Goal: Information Seeking & Learning: Learn about a topic

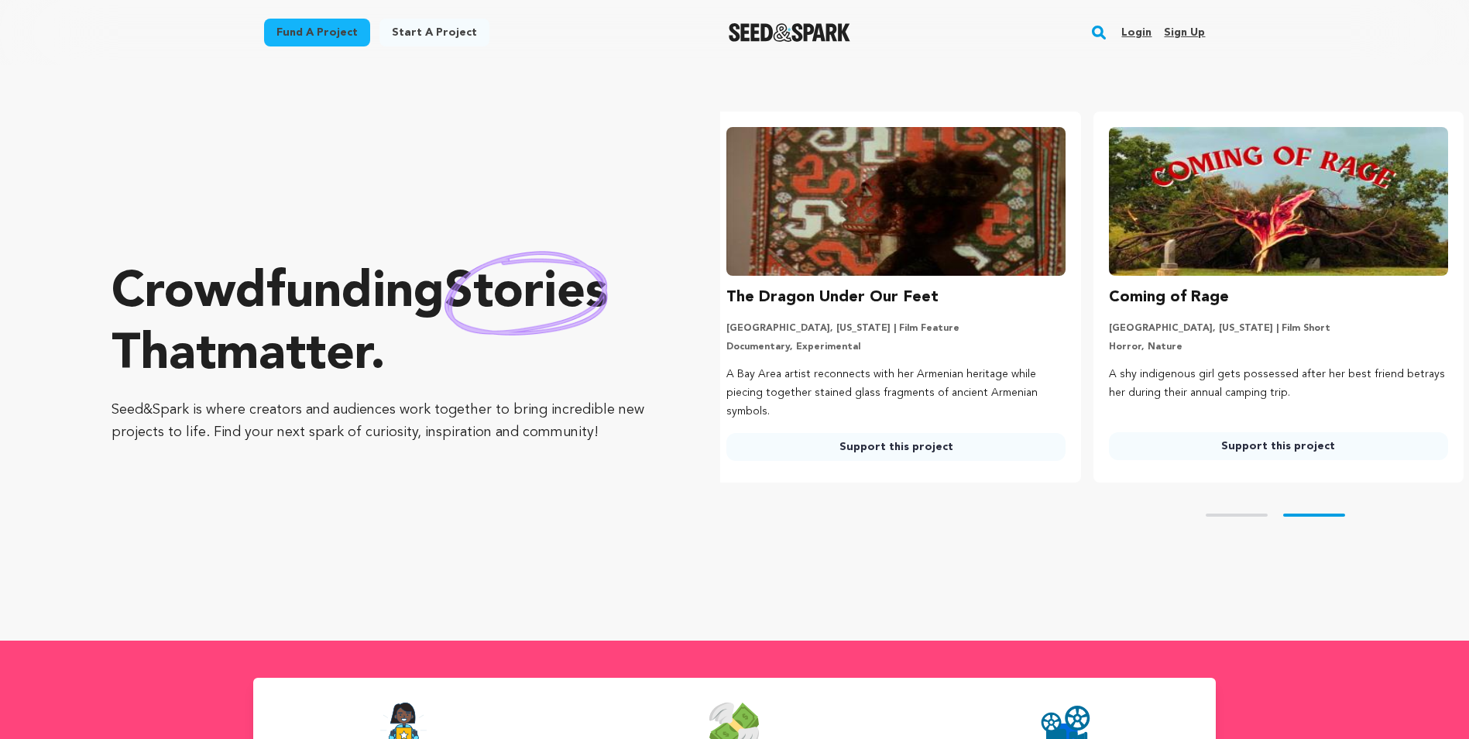
scroll to position [0, 395]
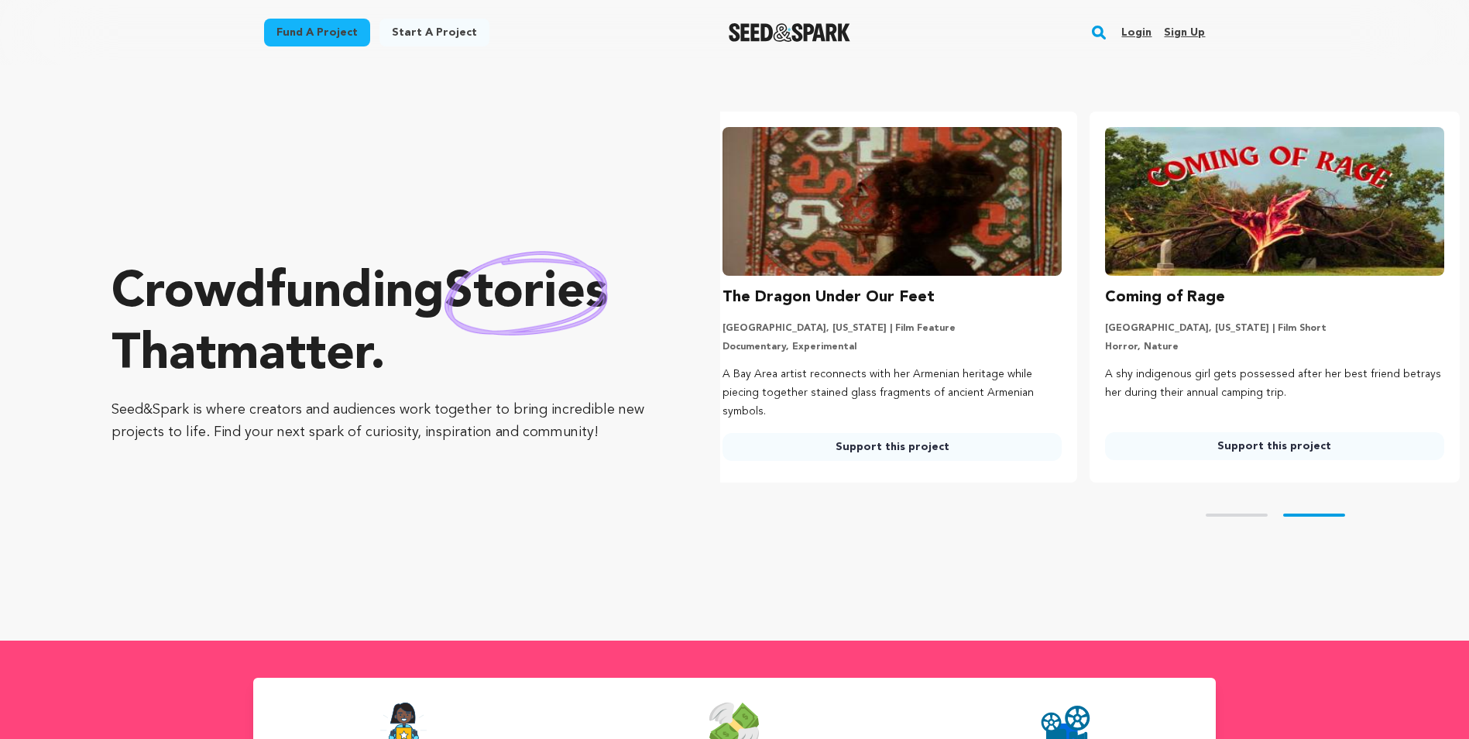
click at [1097, 33] on rect "button" at bounding box center [1098, 32] width 19 height 19
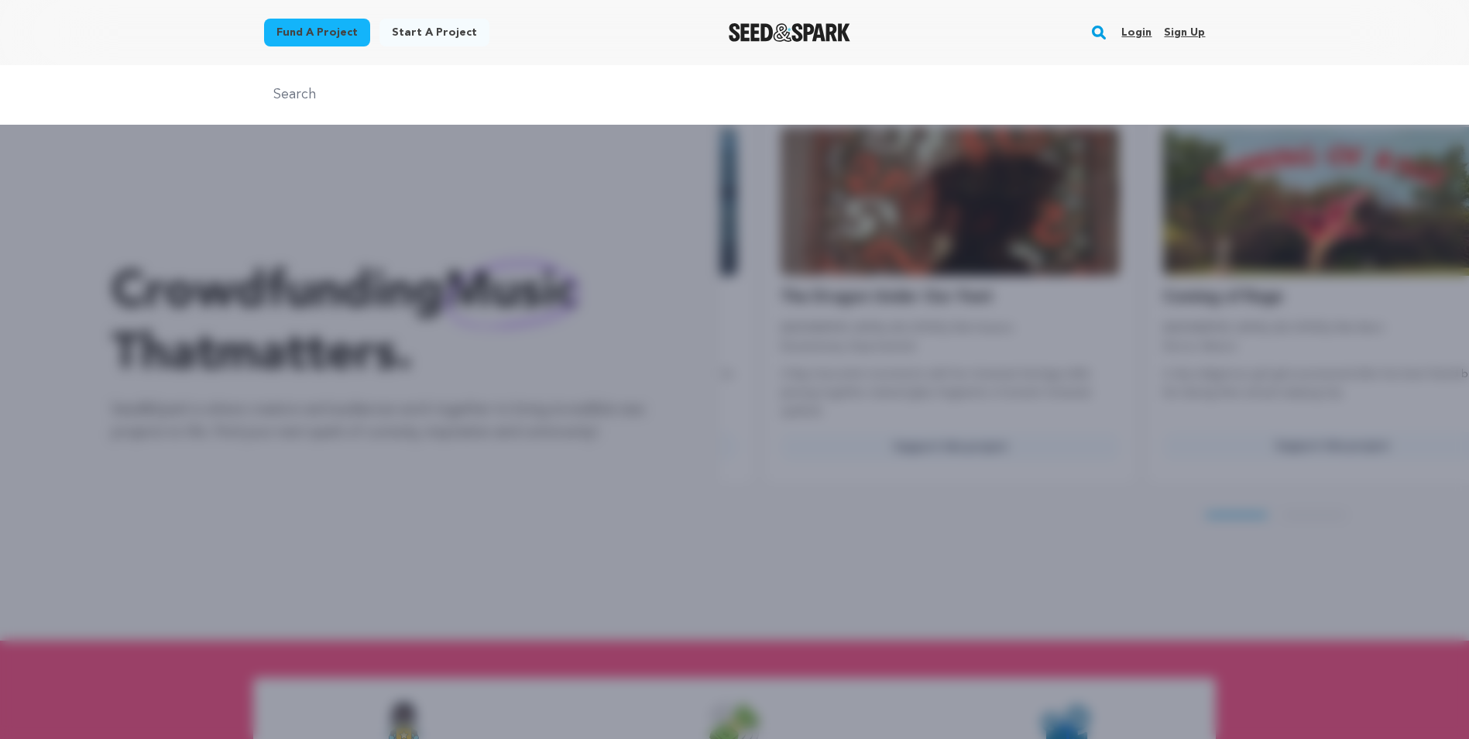
click at [300, 80] on div at bounding box center [734, 95] width 1469 height 60
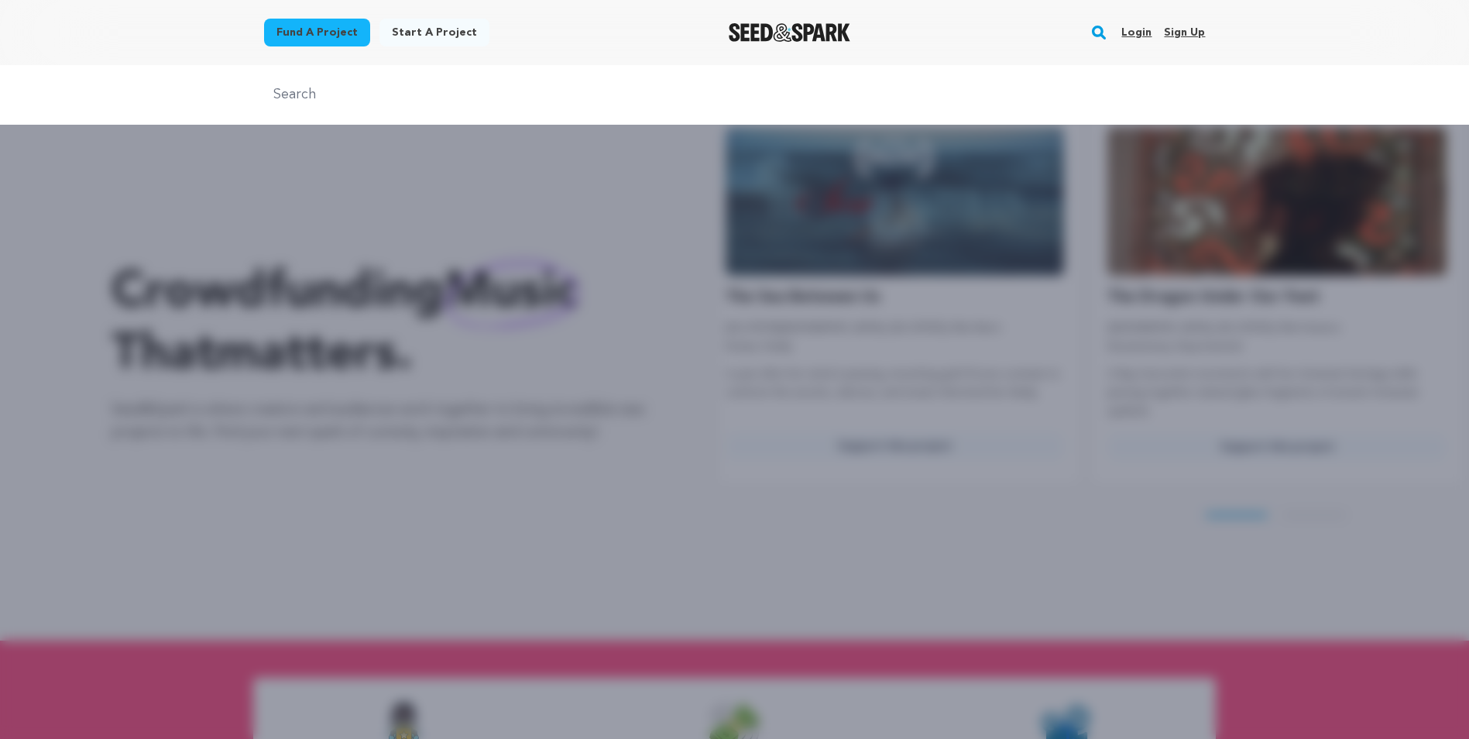
scroll to position [0, 0]
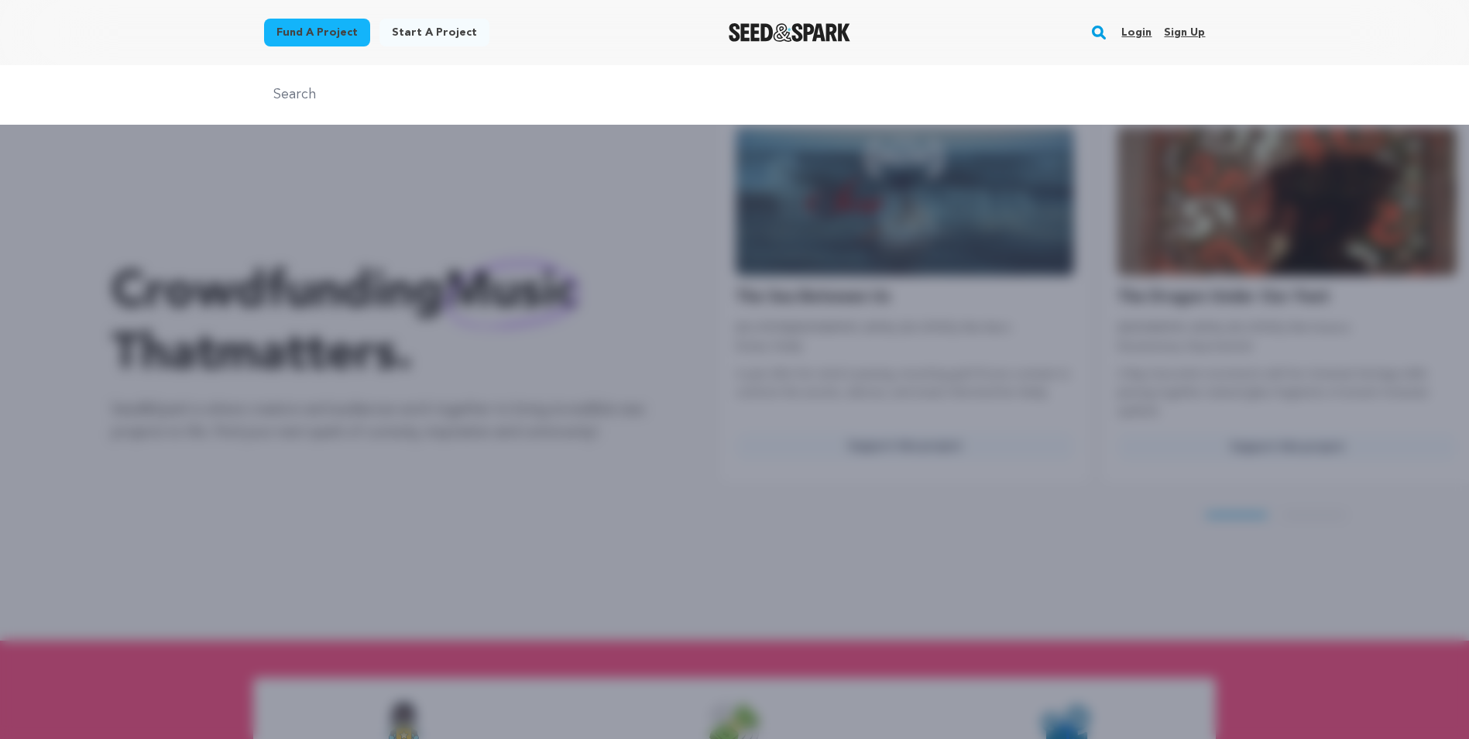
click at [299, 94] on input "text" at bounding box center [734, 95] width 941 height 22
type input "almost ghost town"
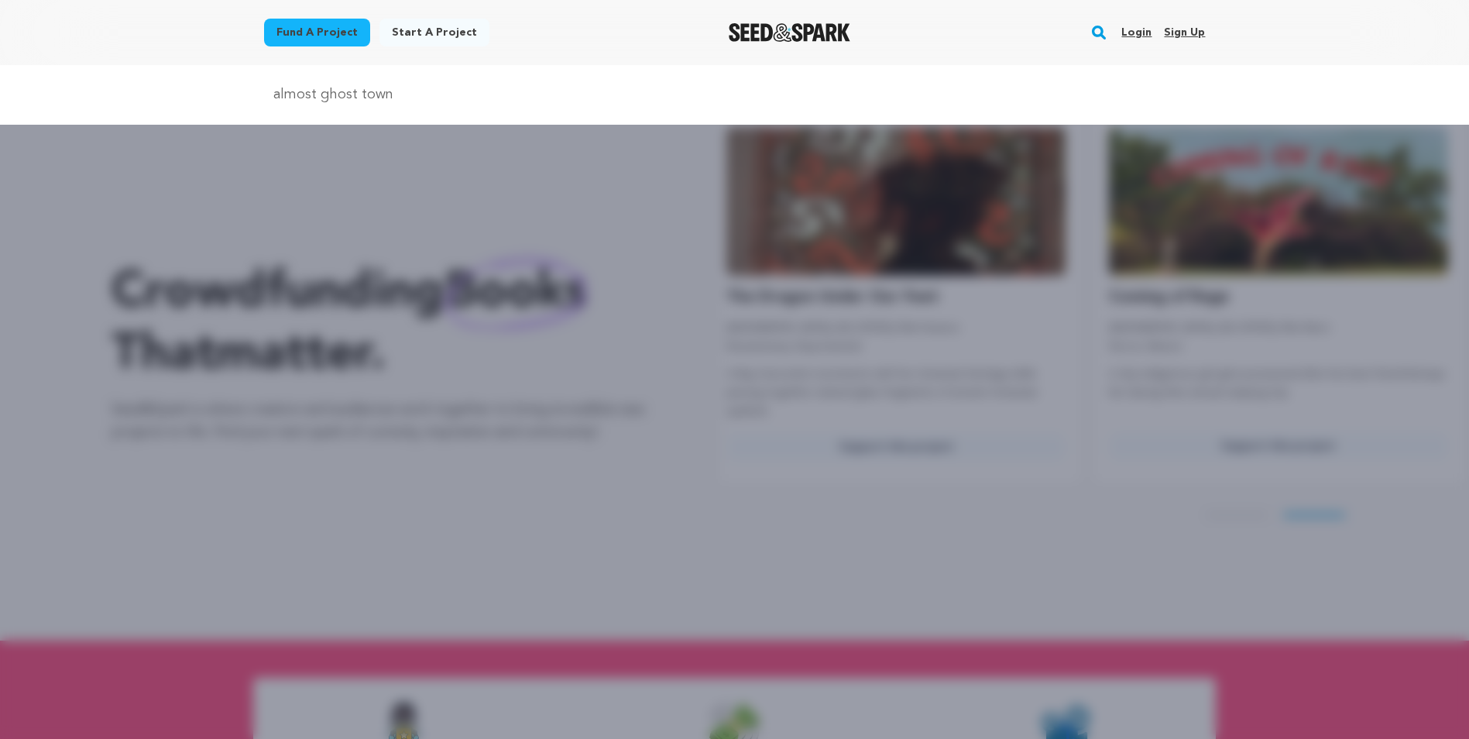
scroll to position [0, 395]
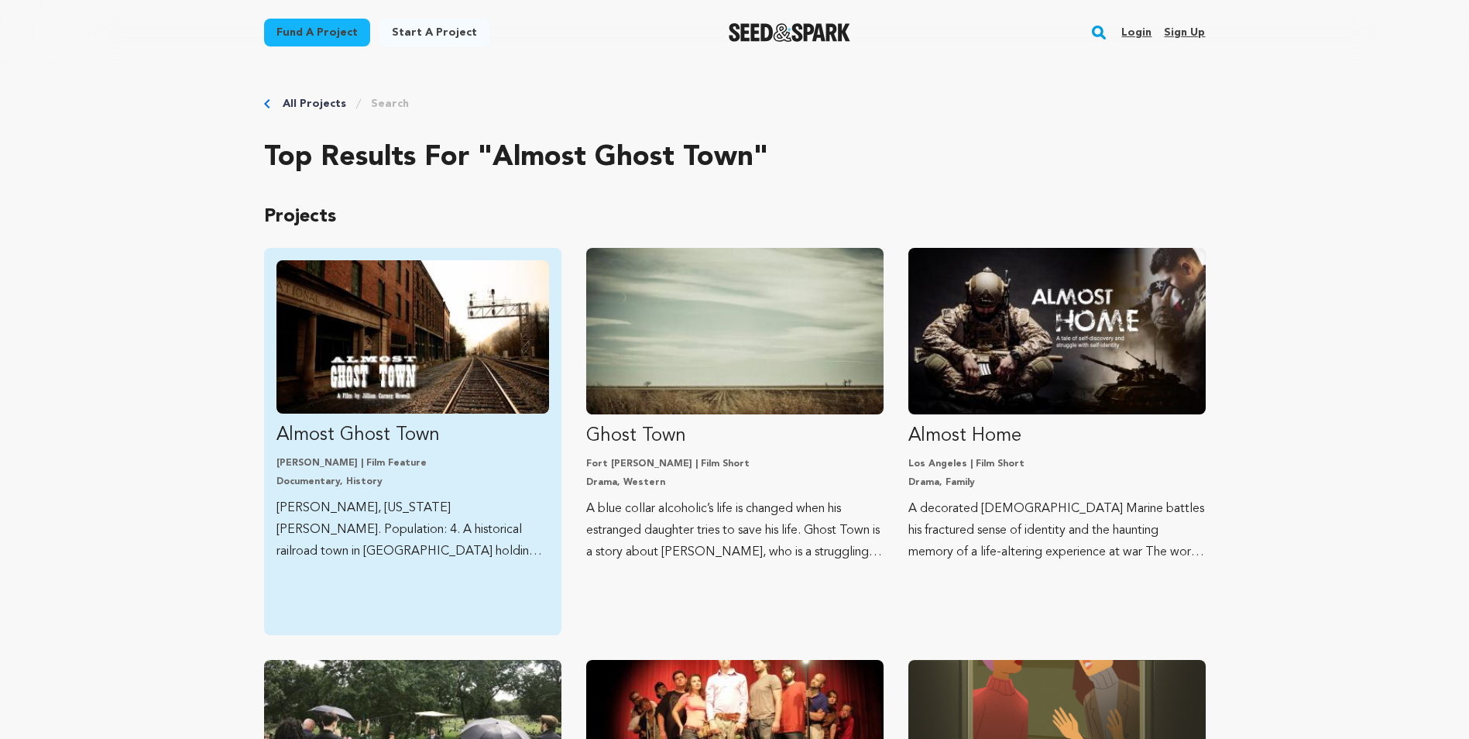
click at [360, 344] on img "Fund Almost Ghost Town" at bounding box center [412, 336] width 273 height 153
